Goal: Use online tool/utility: Utilize a website feature to perform a specific function

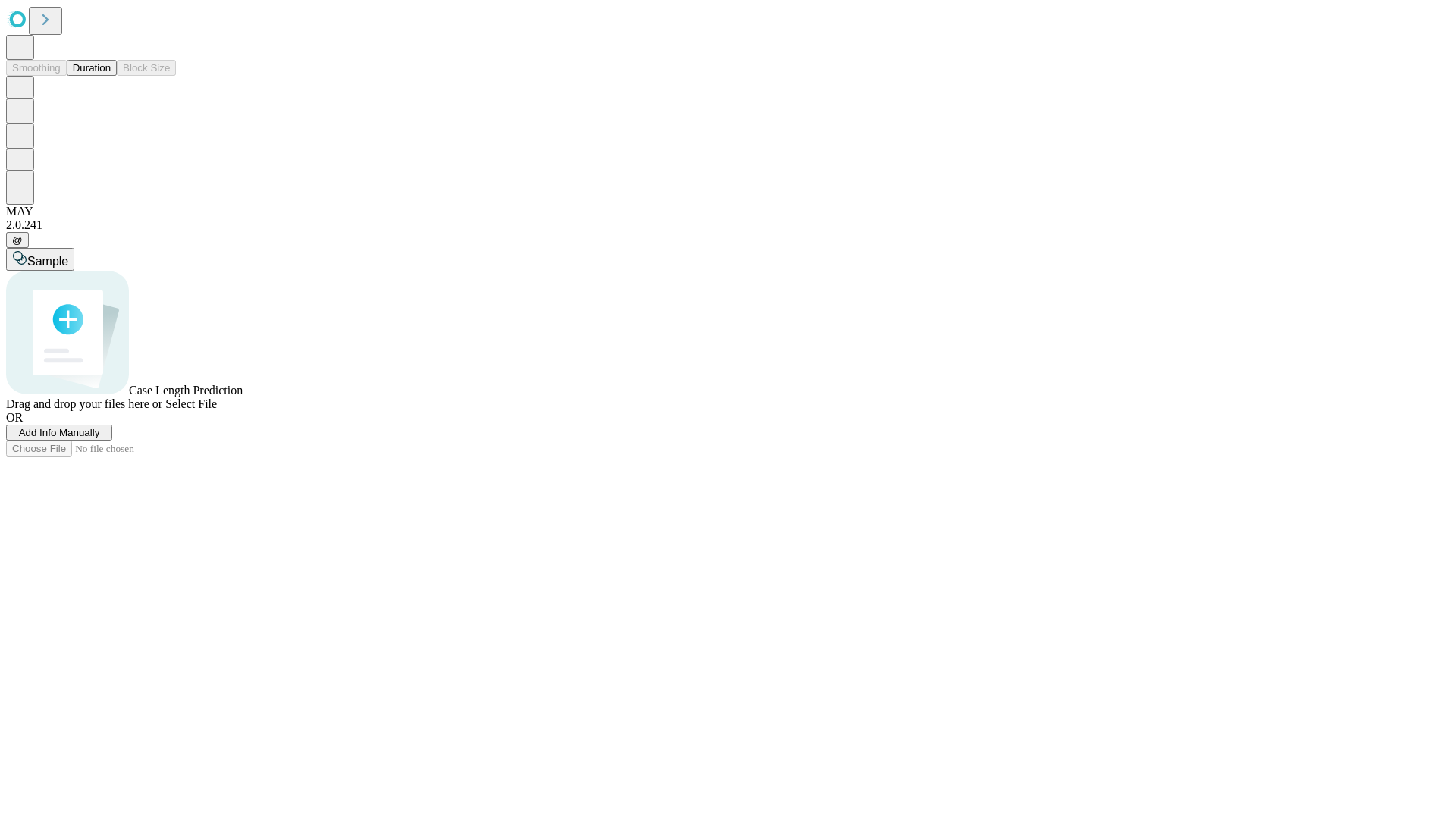
click at [216, 410] on span "Select File" at bounding box center [191, 404] width 52 height 13
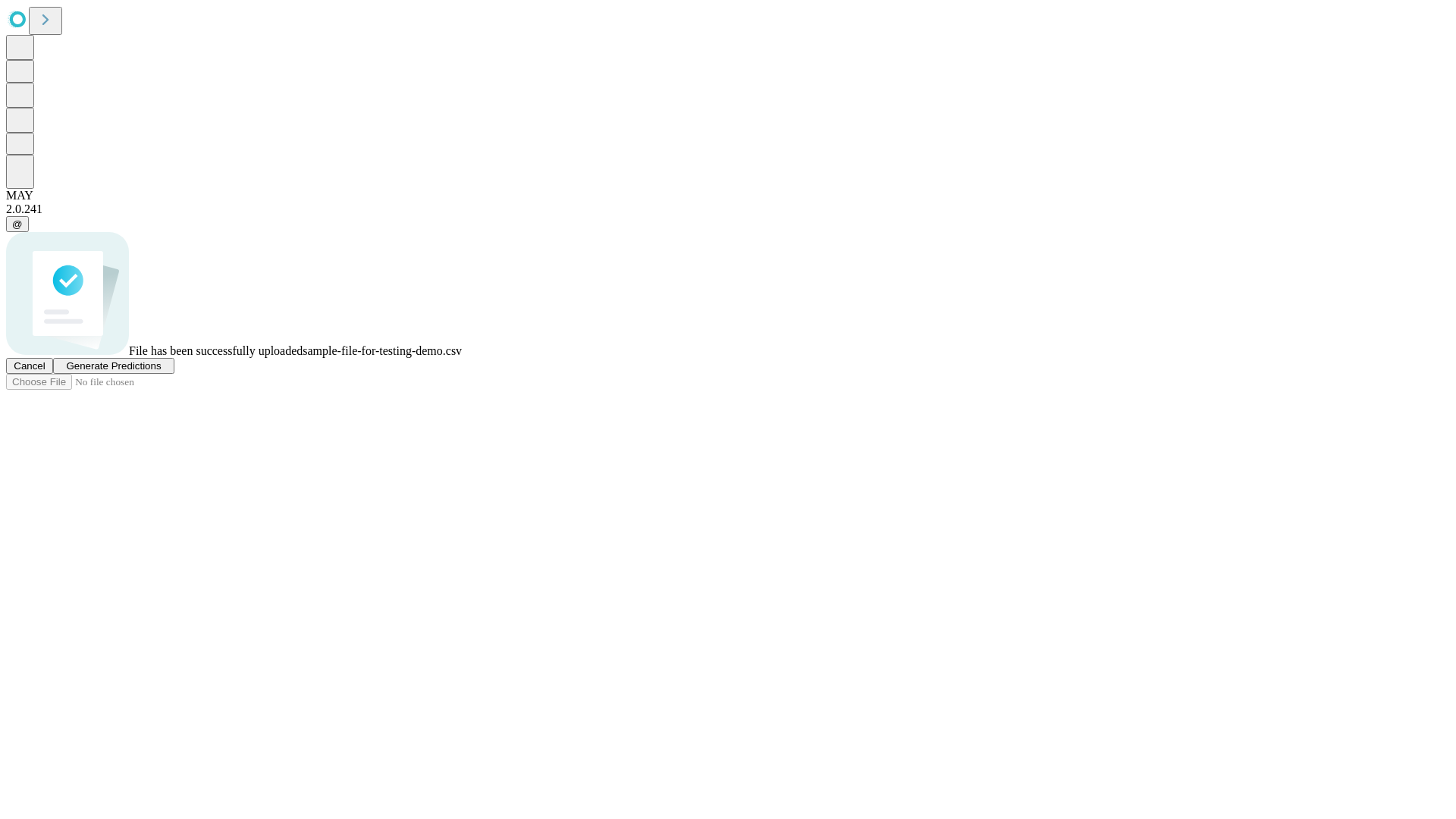
click at [161, 372] on span "Generate Predictions" at bounding box center [113, 366] width 94 height 11
